Goal: Information Seeking & Learning: Find specific fact

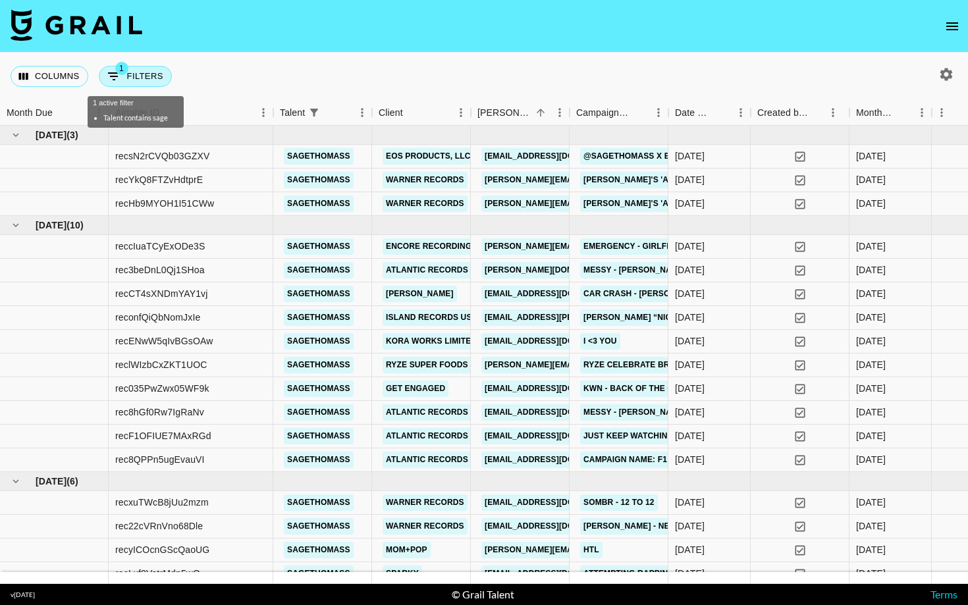
click at [139, 83] on button "1 Filters" at bounding box center [135, 76] width 73 height 21
select select "talentName"
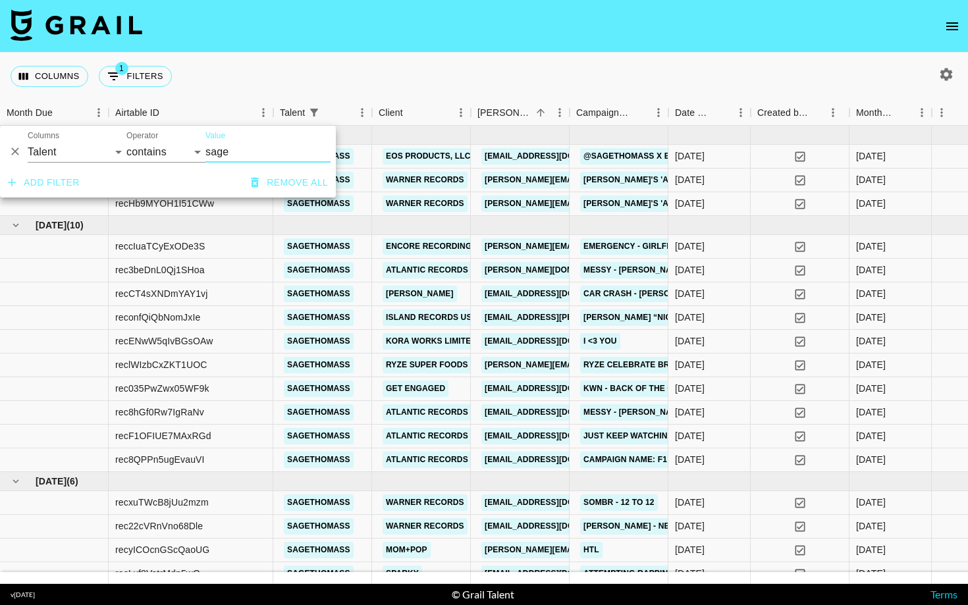
click at [252, 180] on icon "button" at bounding box center [255, 183] width 8 height 10
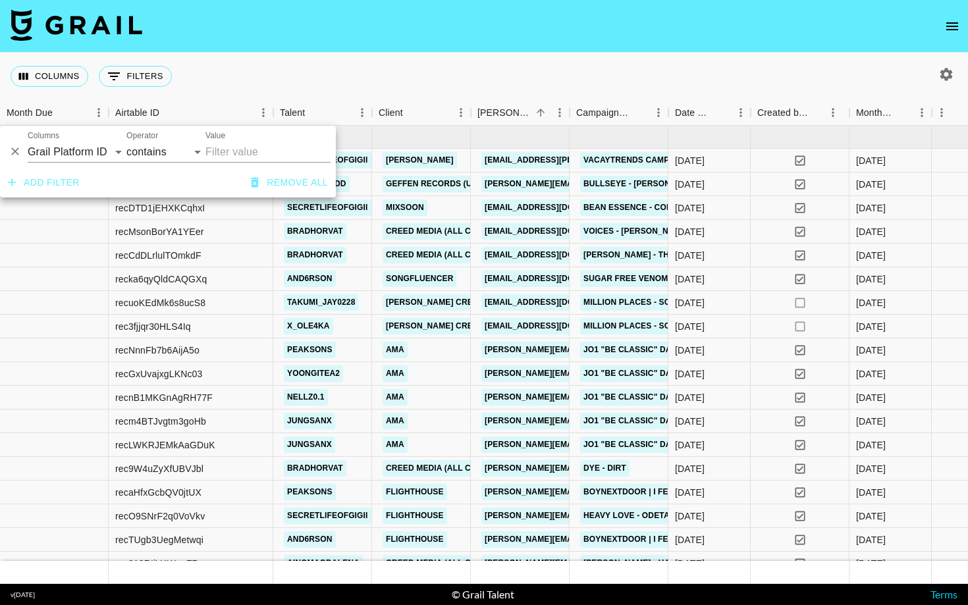
click at [248, 151] on input "Value" at bounding box center [267, 152] width 125 height 21
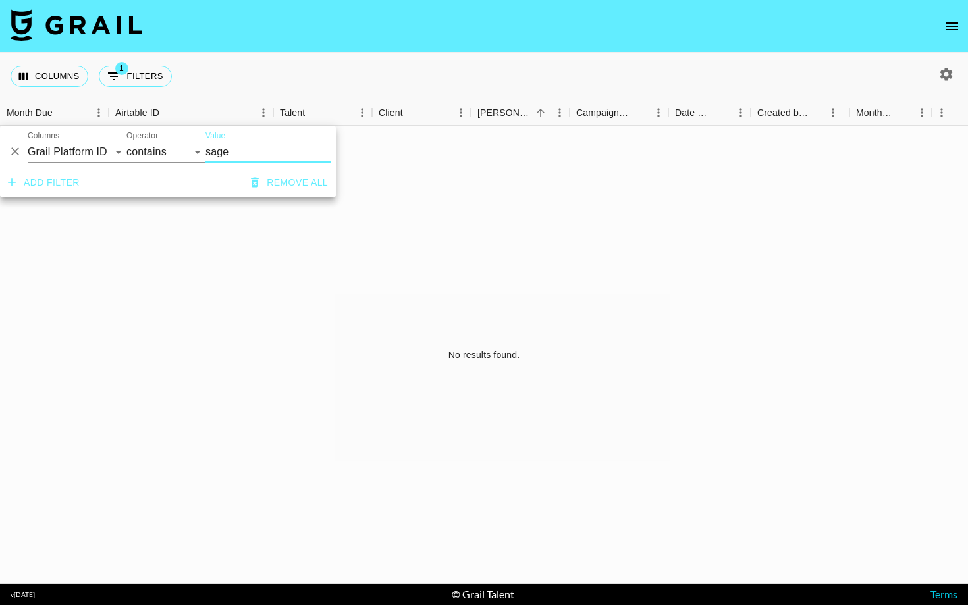
type input "sage"
select select "talentName"
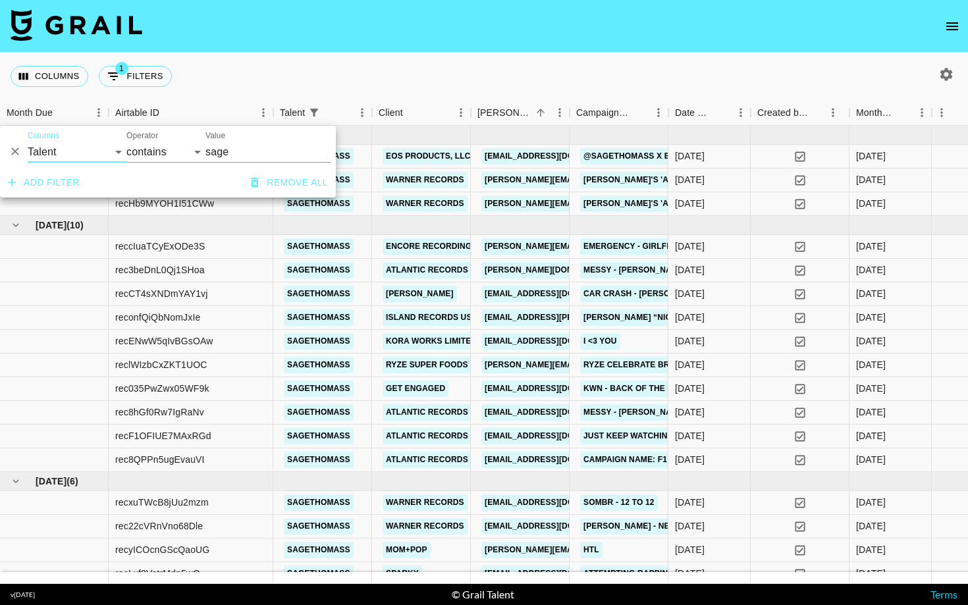
click at [232, 74] on div "Columns 1 Filters + Booking" at bounding box center [484, 76] width 968 height 47
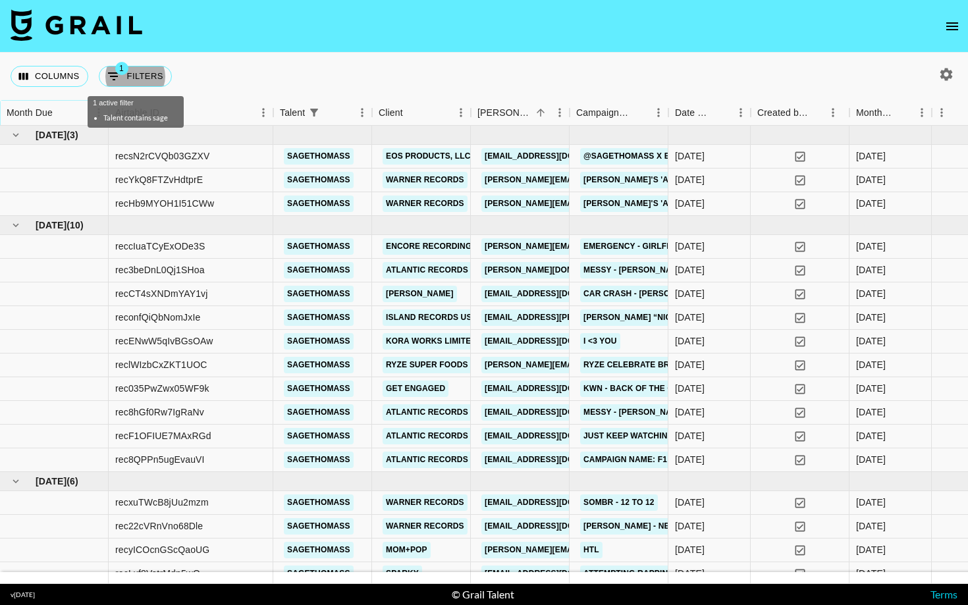
click at [61, 119] on icon "Sort" at bounding box center [62, 113] width 12 height 12
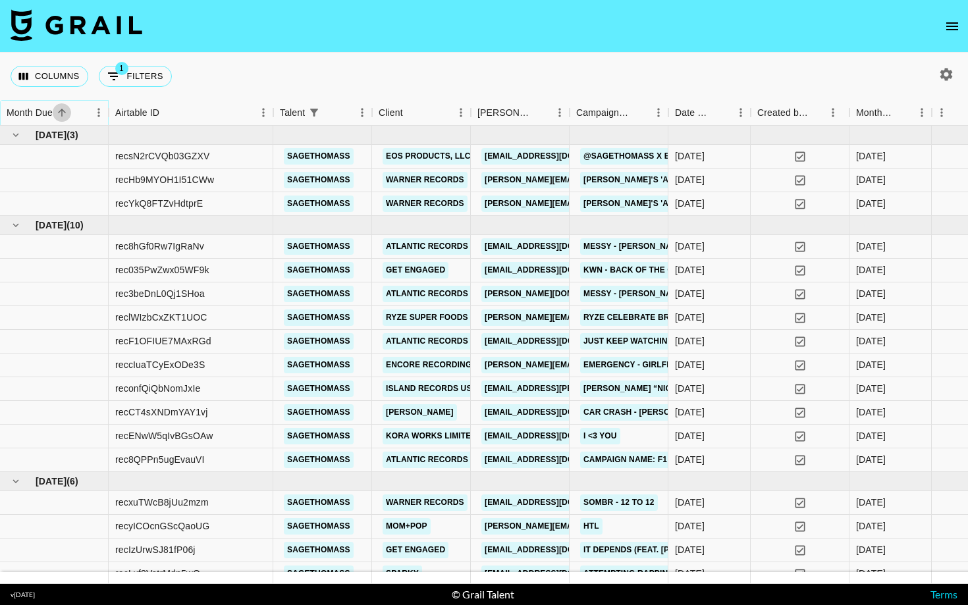
click at [61, 119] on icon "Sort" at bounding box center [62, 113] width 12 height 12
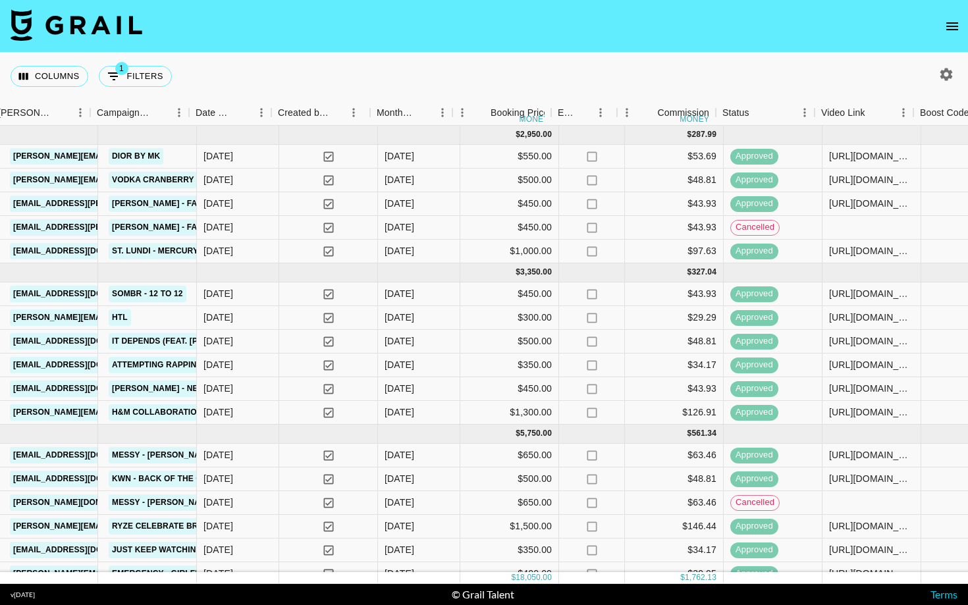
scroll to position [0, 479]
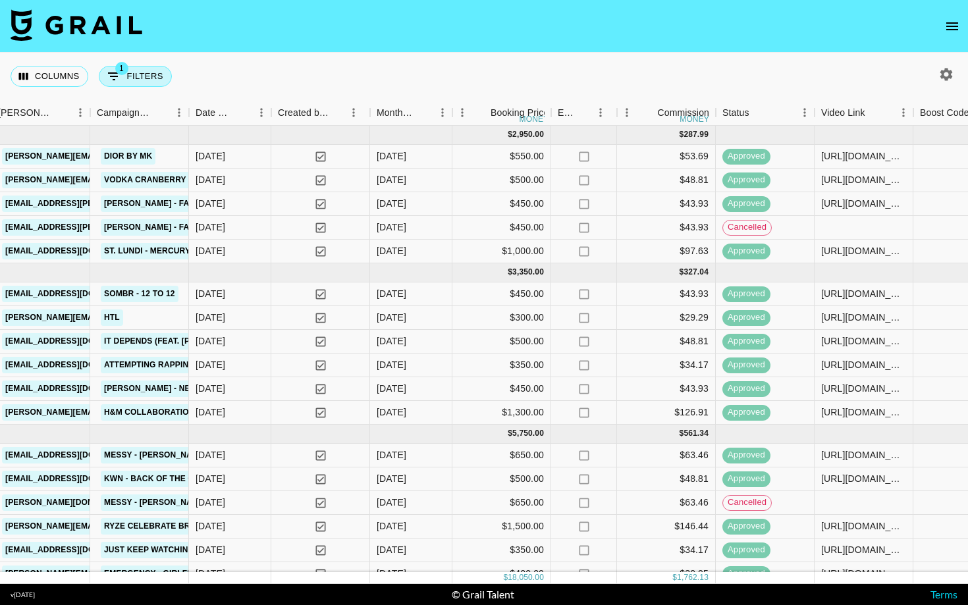
click at [151, 78] on button "1 Filters" at bounding box center [135, 76] width 73 height 21
select select "talentName"
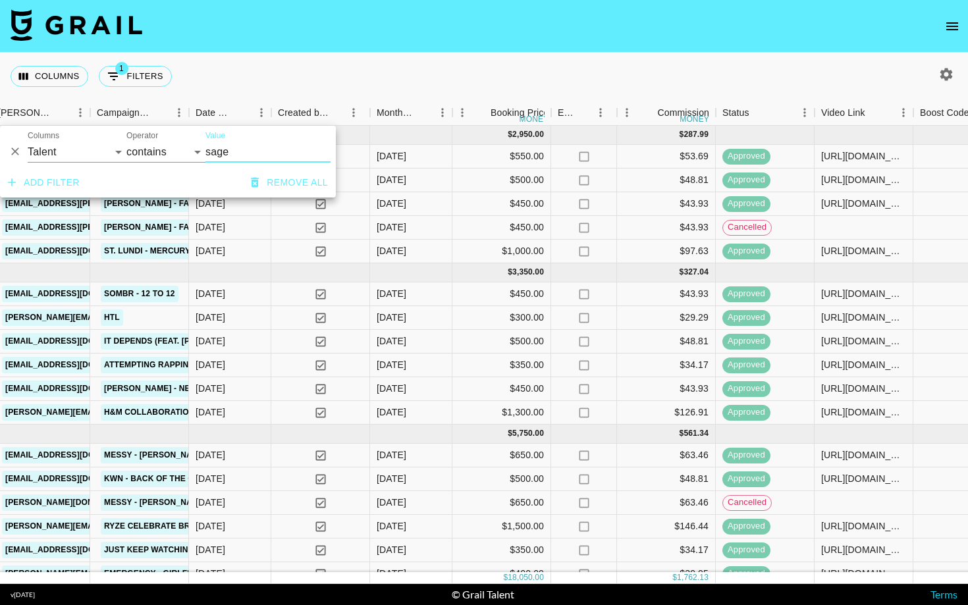
click at [264, 176] on button "Remove all" at bounding box center [290, 183] width 88 height 24
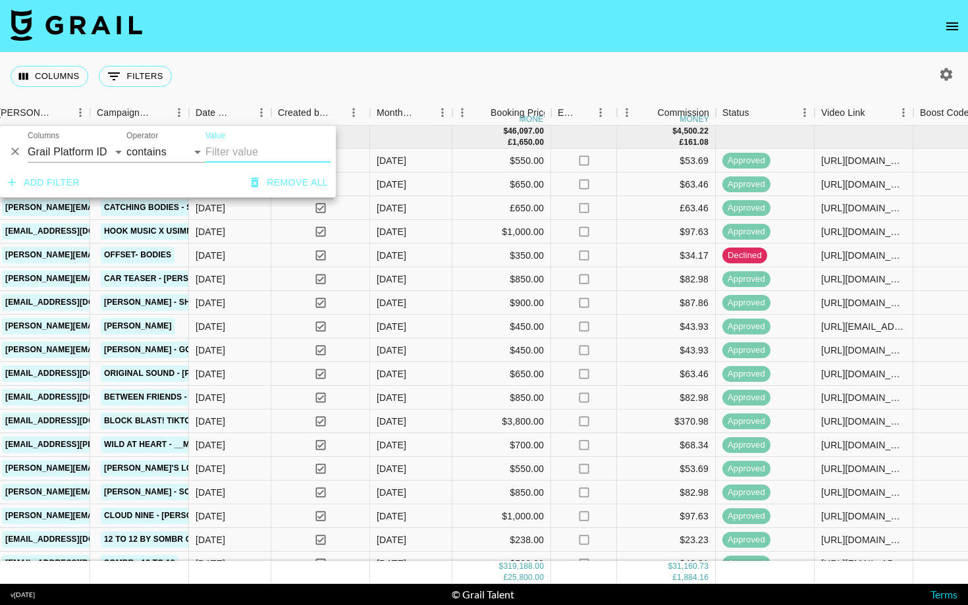
click at [255, 154] on input "Value" at bounding box center [267, 152] width 125 height 21
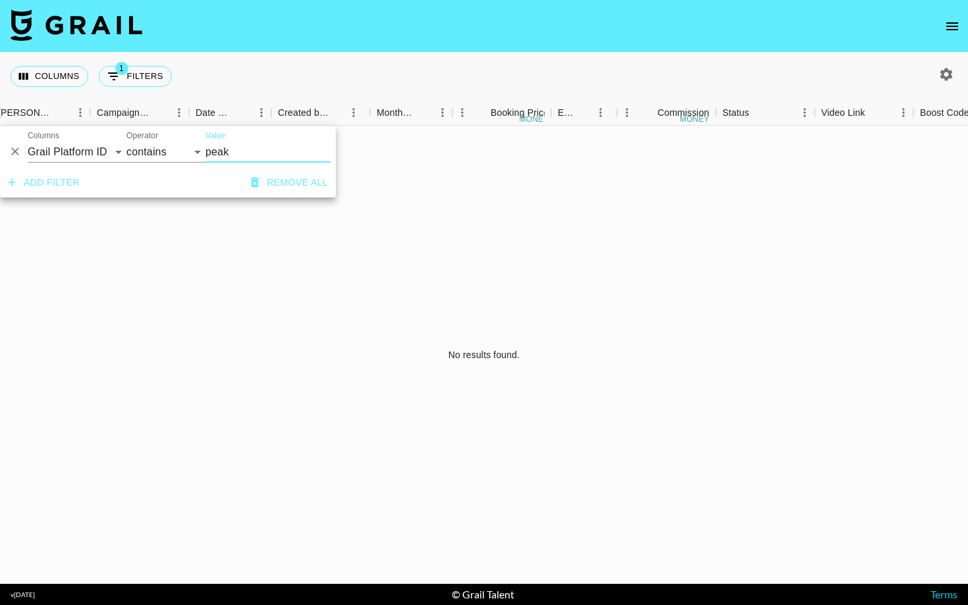
type input "peak"
select select "talentName"
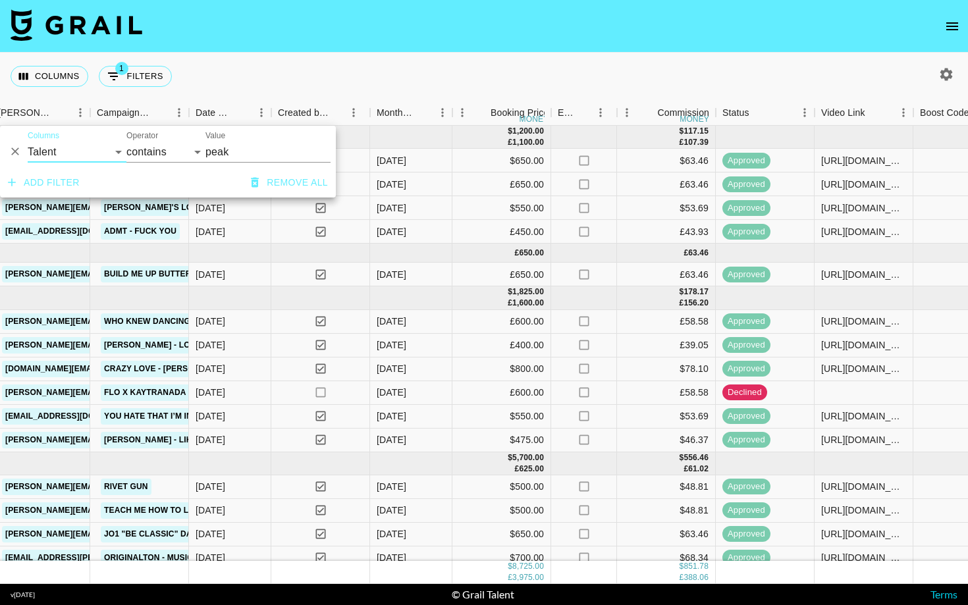
click at [402, 21] on nav at bounding box center [484, 26] width 968 height 53
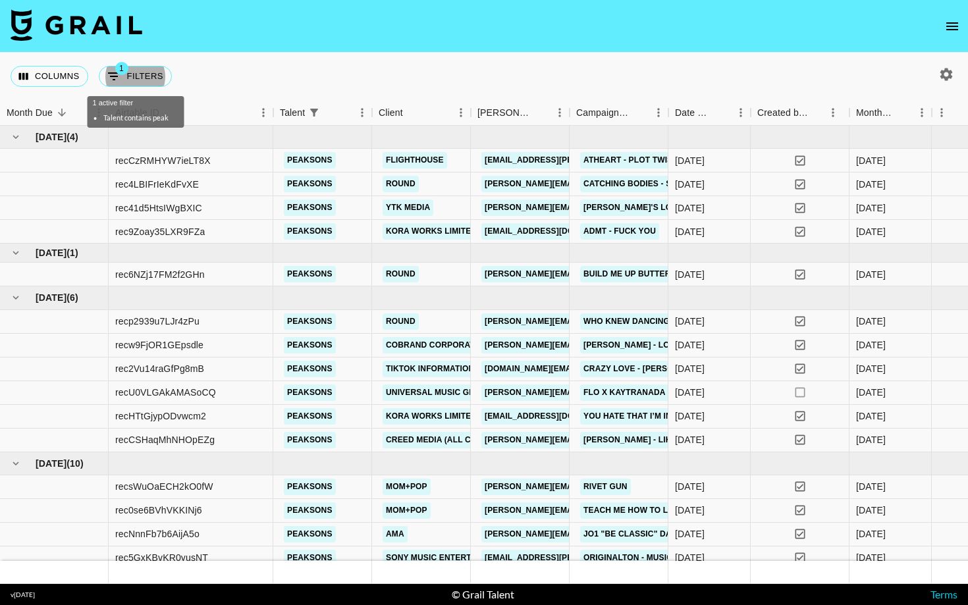
scroll to position [0, 0]
click at [180, 229] on div "rec9Zoay35LXR9FZa" at bounding box center [160, 231] width 90 height 13
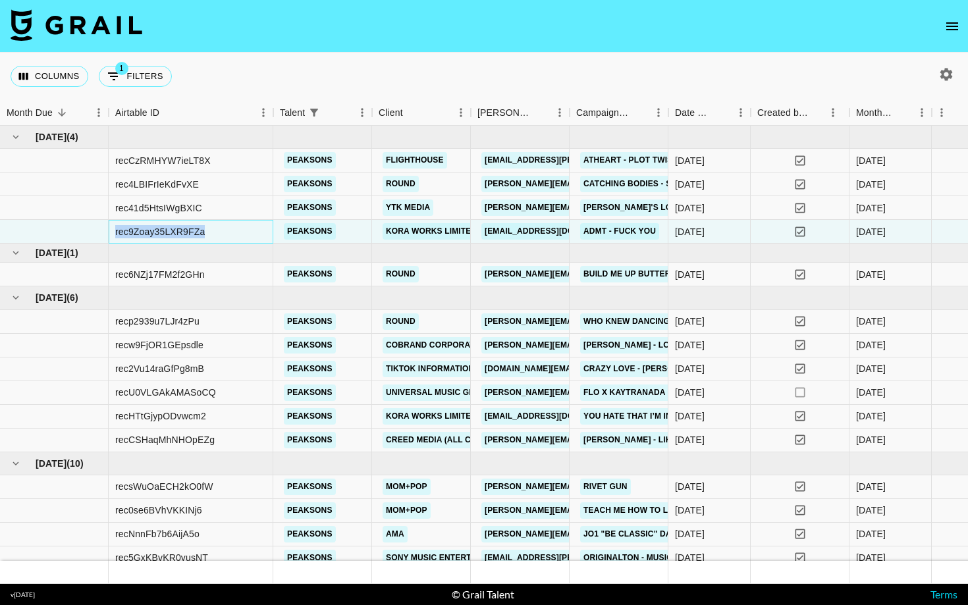
click at [180, 229] on div "rec9Zoay35LXR9FZa" at bounding box center [160, 231] width 90 height 13
copy div "rec9Zoay35LXR9FZa"
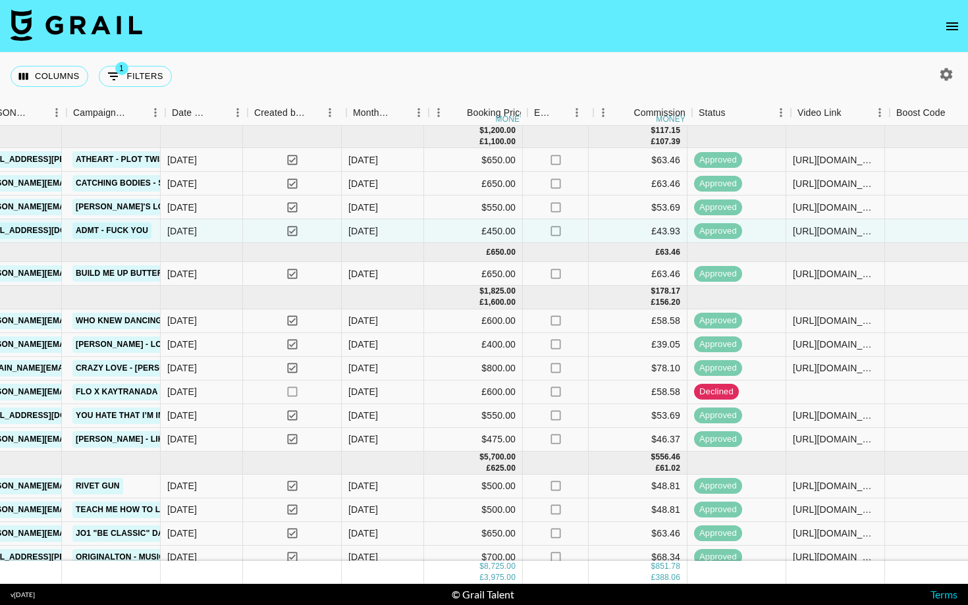
scroll to position [1, 510]
